Goal: Consume media (video, audio)

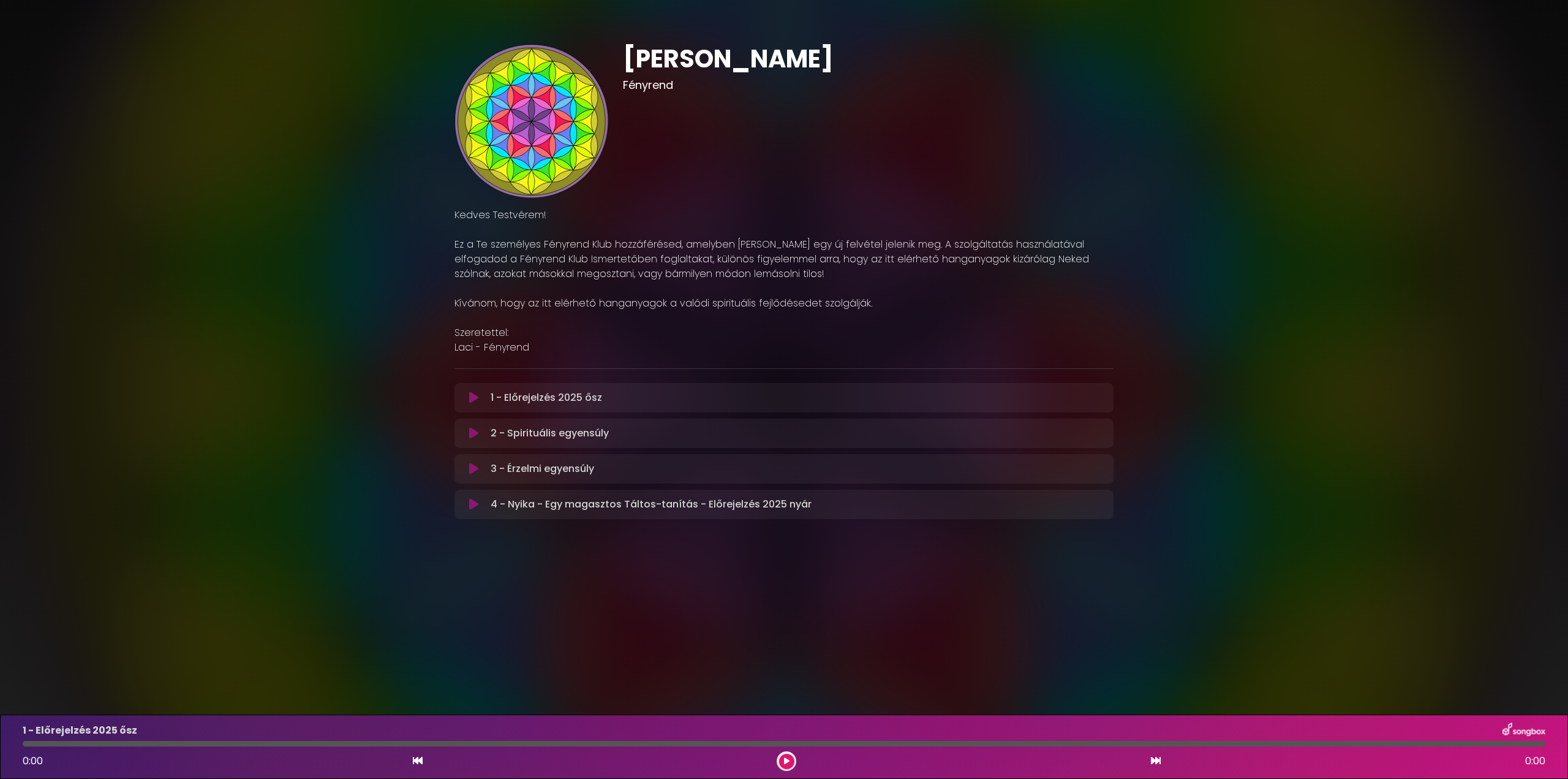
click at [1419, 147] on div "[PERSON_NAME]" at bounding box center [784, 277] width 1568 height 525
click at [362, 547] on div "[PERSON_NAME] ×" at bounding box center [784, 285] width 1568 height 569
click at [471, 432] on icon at bounding box center [474, 433] width 9 height 12
click at [479, 399] on button at bounding box center [474, 398] width 24 height 12
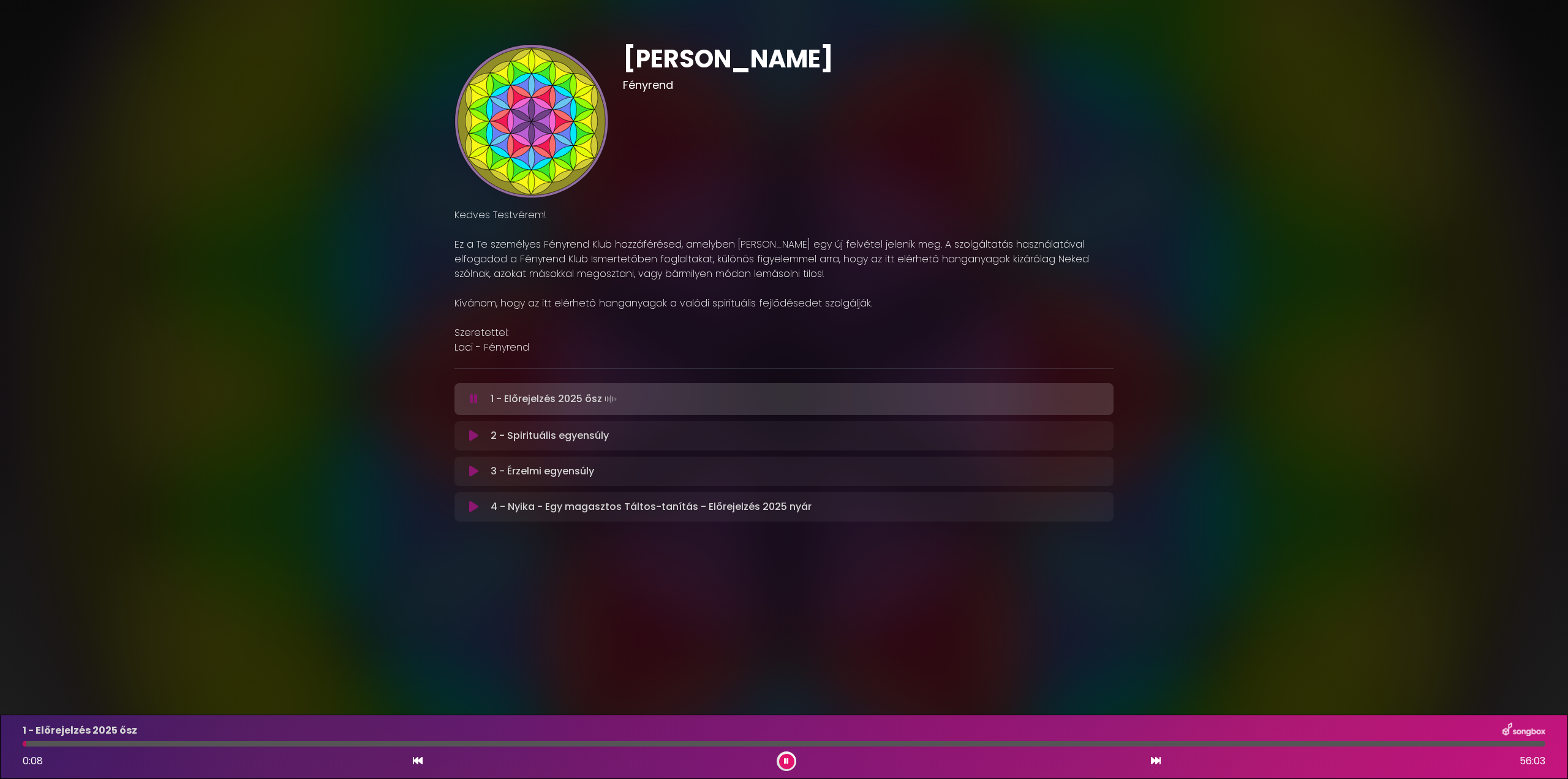
click at [473, 399] on icon at bounding box center [474, 399] width 8 height 12
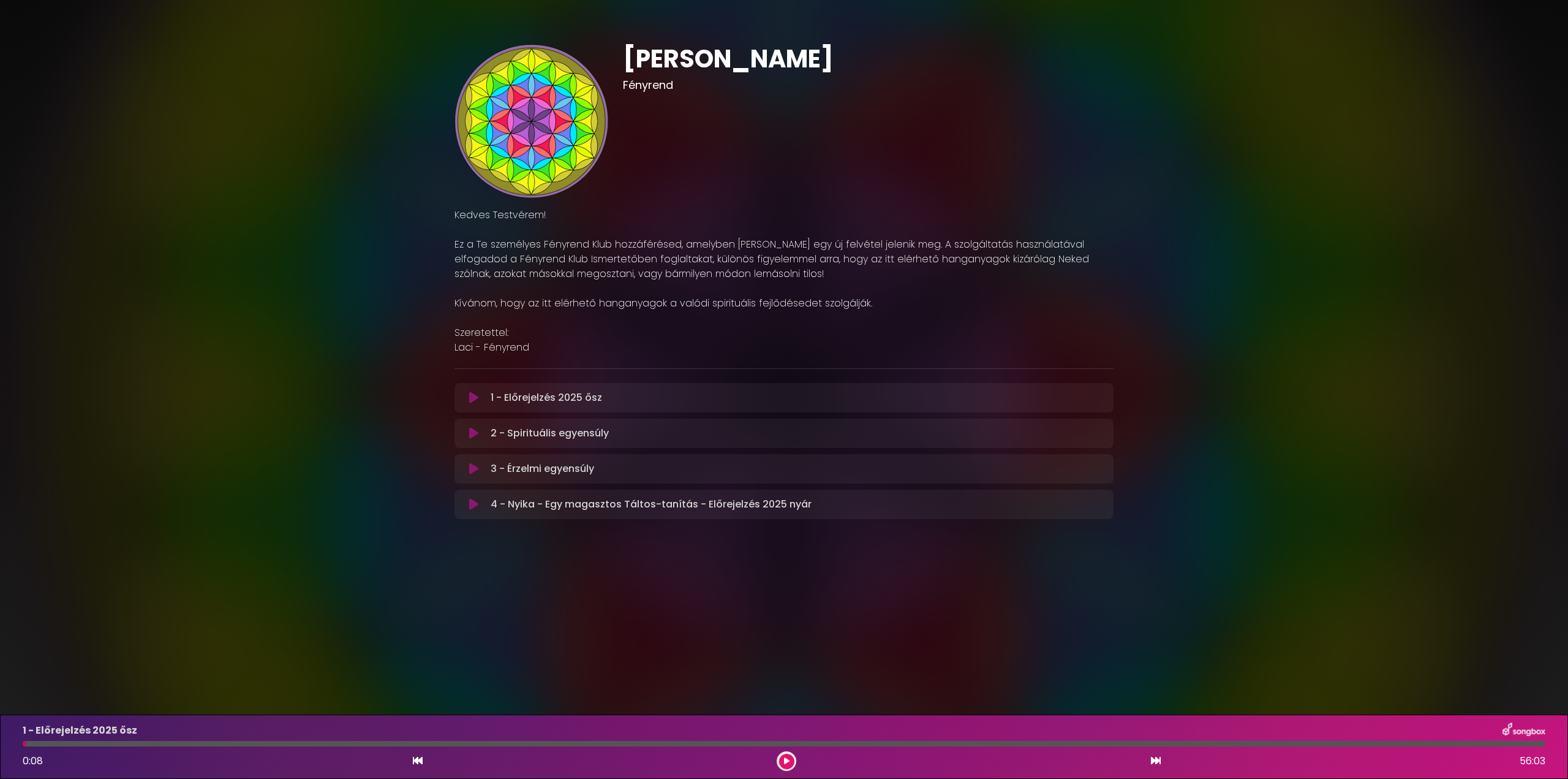
click at [1496, 169] on div "[PERSON_NAME]" at bounding box center [784, 277] width 1568 height 525
click at [477, 398] on icon at bounding box center [474, 398] width 9 height 12
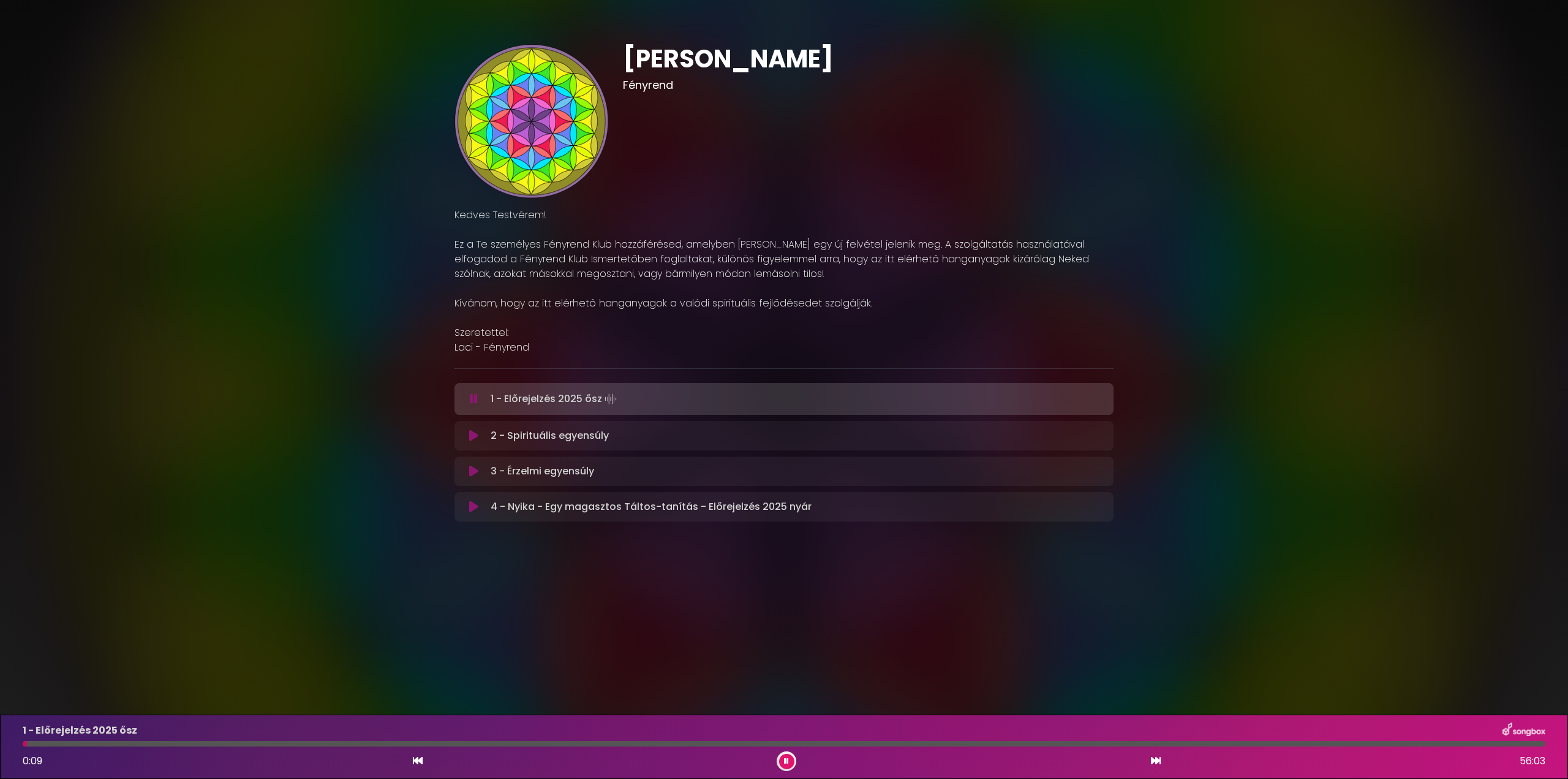
click at [1495, 737] on div "1 - Előrejelzés 2025 ősz" at bounding box center [784, 730] width 1537 height 16
click at [1493, 747] on div "1 - Előrejelzés 2025 ősz 0:09 56:03" at bounding box center [784, 747] width 1537 height 49
click at [1495, 746] on div at bounding box center [784, 744] width 1523 height 6
click at [1498, 743] on div at bounding box center [784, 744] width 1523 height 6
drag, startPoint x: 32, startPoint y: 744, endPoint x: 42, endPoint y: 741, distance: 10.4
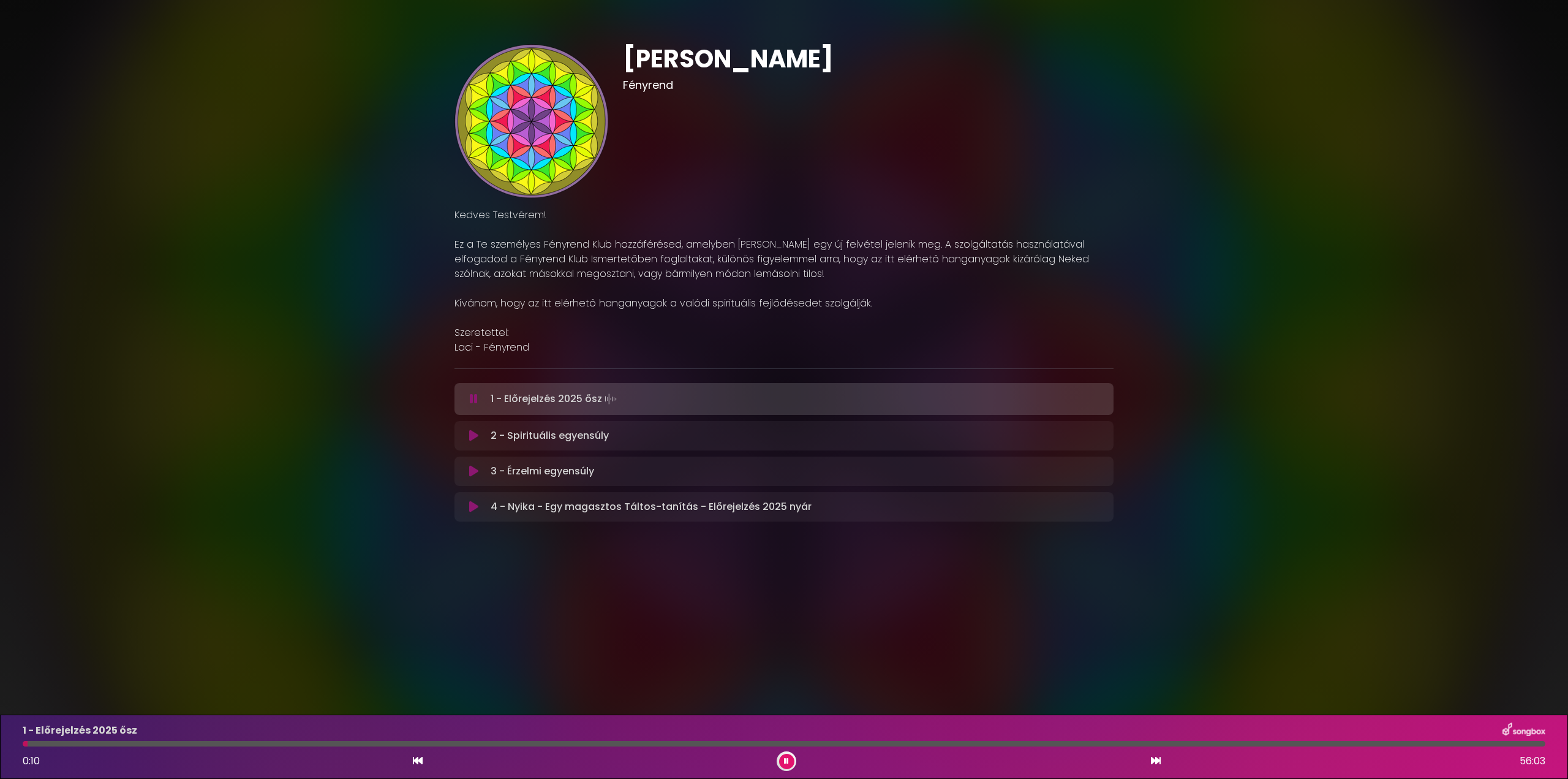
click at [42, 741] on div at bounding box center [784, 744] width 1523 height 6
drag, startPoint x: 30, startPoint y: 740, endPoint x: 129, endPoint y: 739, distance: 99.0
click at [117, 737] on div "1 - Előrejelzés 2025 ősz 0:10 56:03" at bounding box center [784, 747] width 1537 height 49
click at [885, 745] on div at bounding box center [784, 744] width 1523 height 6
click at [885, 744] on div at bounding box center [784, 744] width 1523 height 6
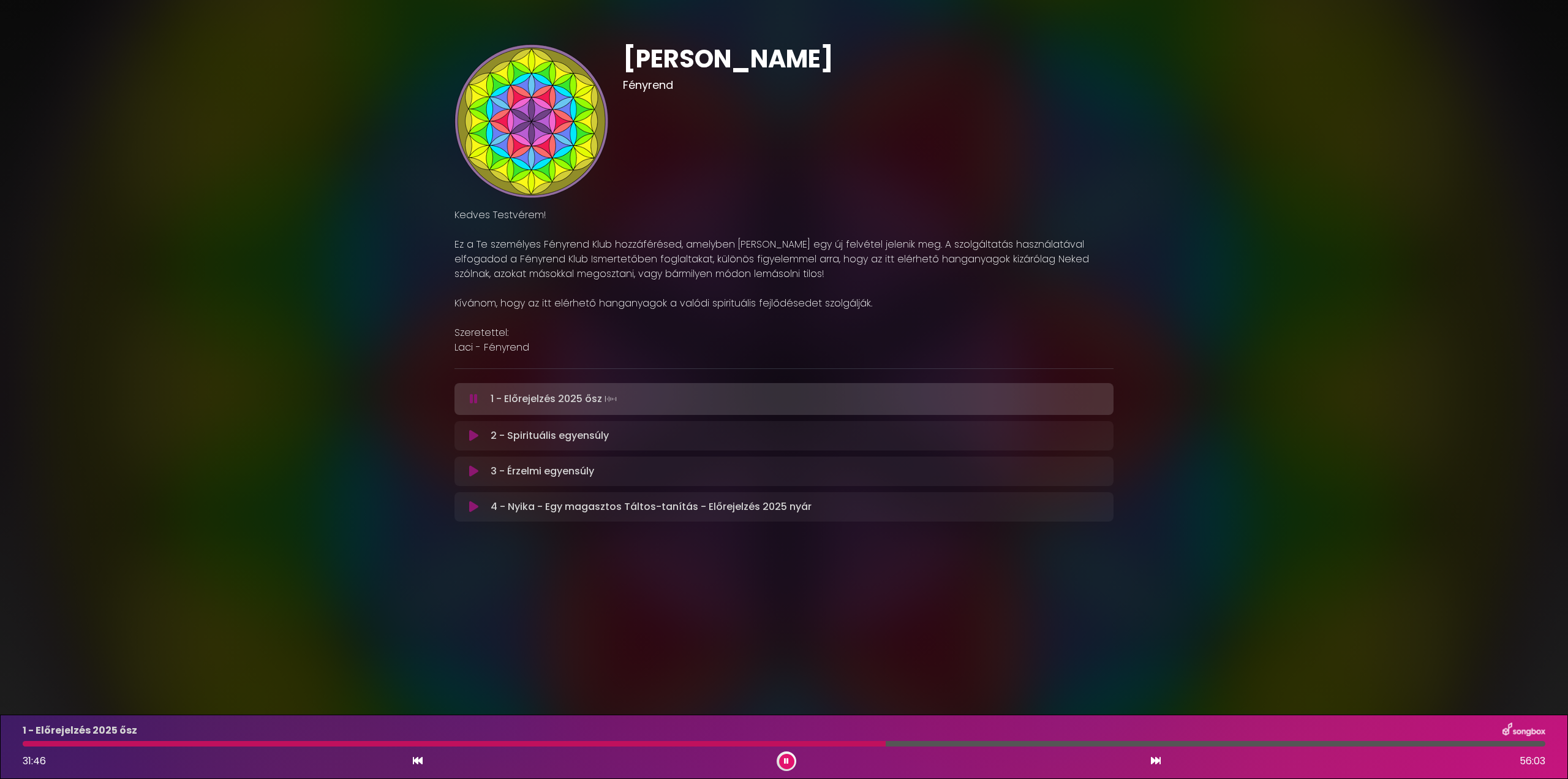
click at [1508, 743] on div at bounding box center [784, 744] width 1523 height 6
